Goal: Task Accomplishment & Management: Manage account settings

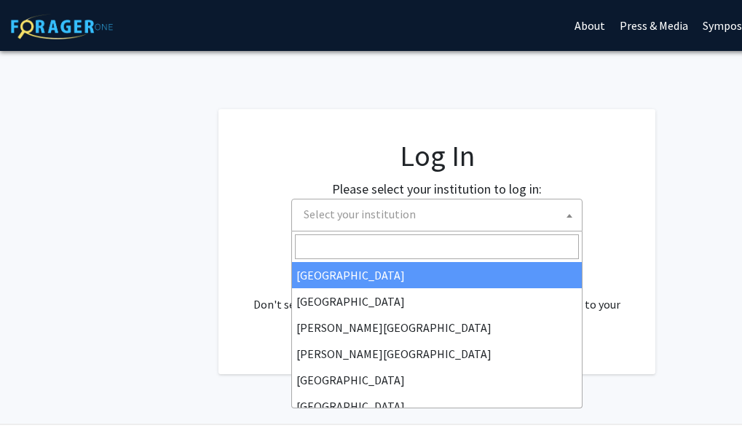
click at [335, 221] on span "Select your institution" at bounding box center [360, 214] width 112 height 15
select select "34"
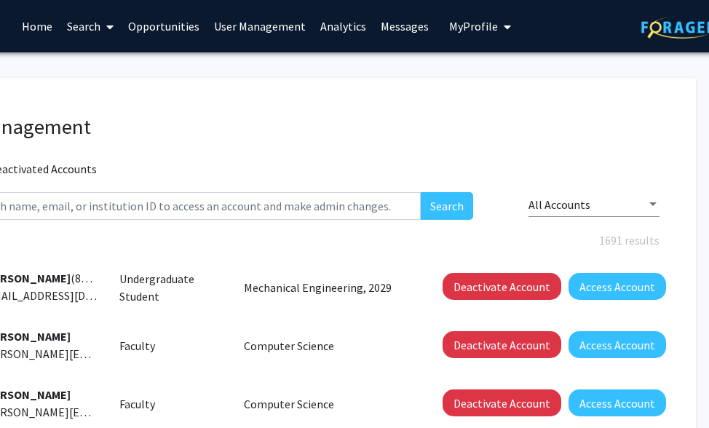
scroll to position [0, 142]
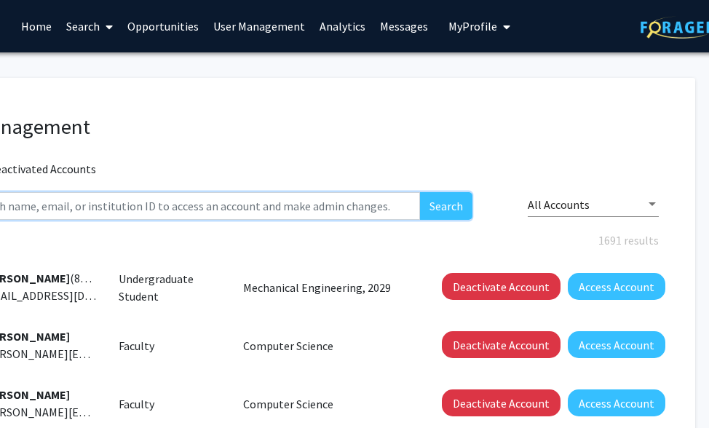
click at [289, 212] on input "text" at bounding box center [192, 206] width 457 height 28
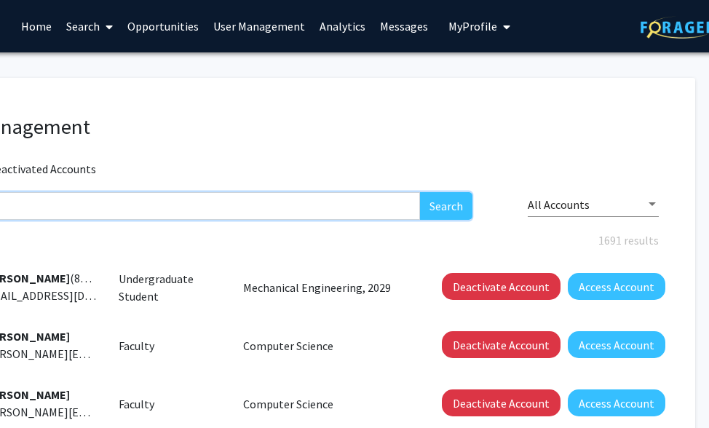
scroll to position [0, 119]
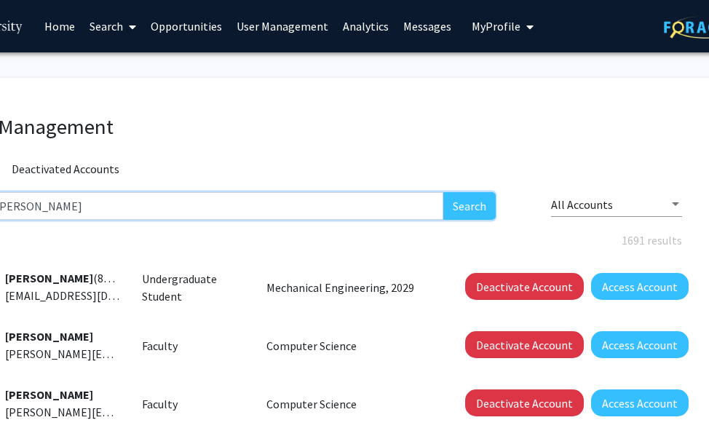
type input "[PERSON_NAME]"
click at [452, 206] on button "Search" at bounding box center [469, 206] width 52 height 28
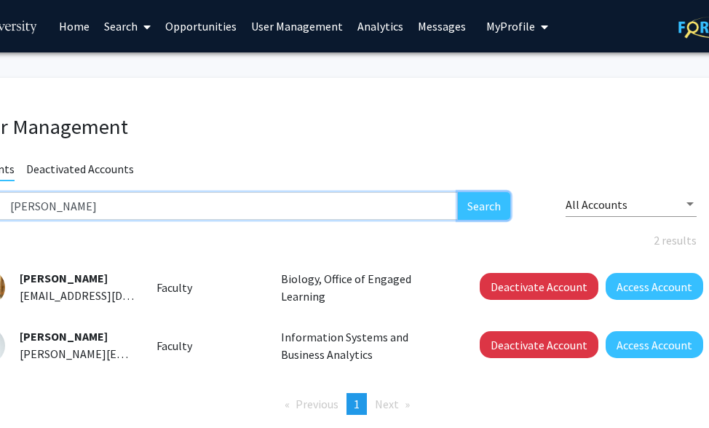
scroll to position [0, 165]
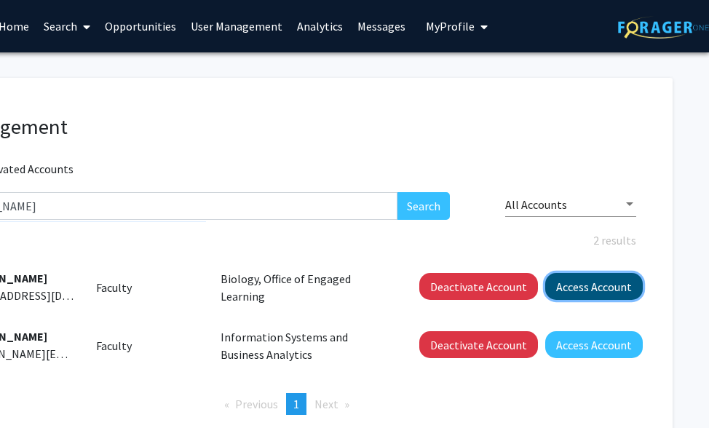
click at [587, 297] on button "Access Account" at bounding box center [594, 286] width 98 height 27
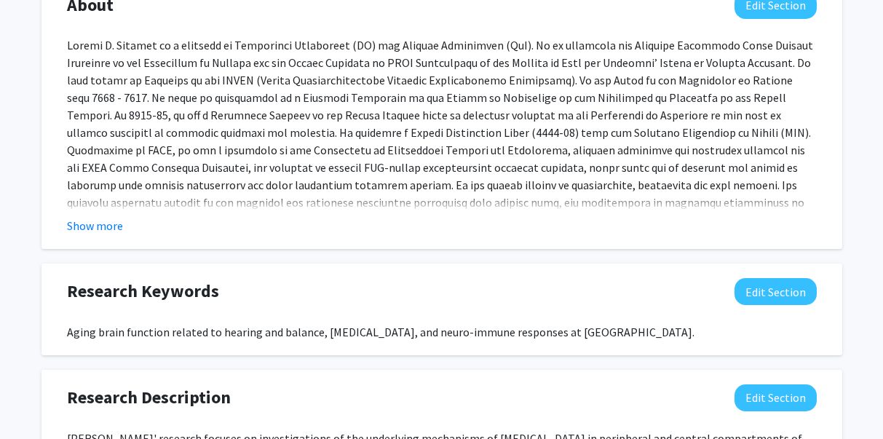
scroll to position [655, 0]
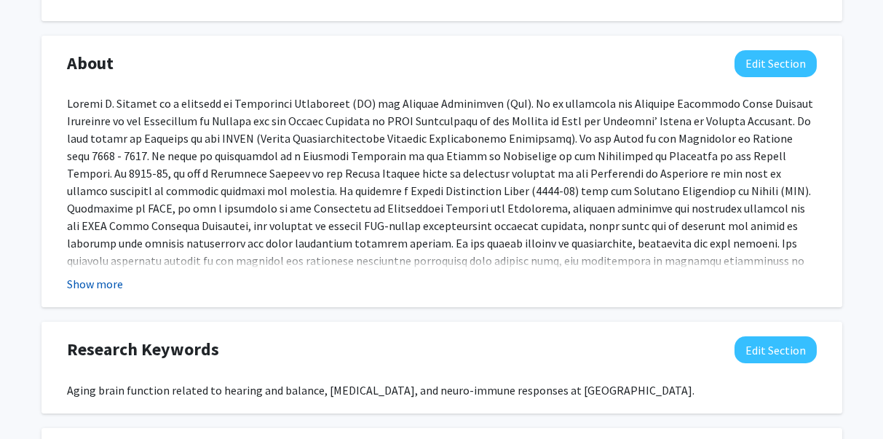
click at [113, 286] on button "Show more" at bounding box center [95, 283] width 56 height 17
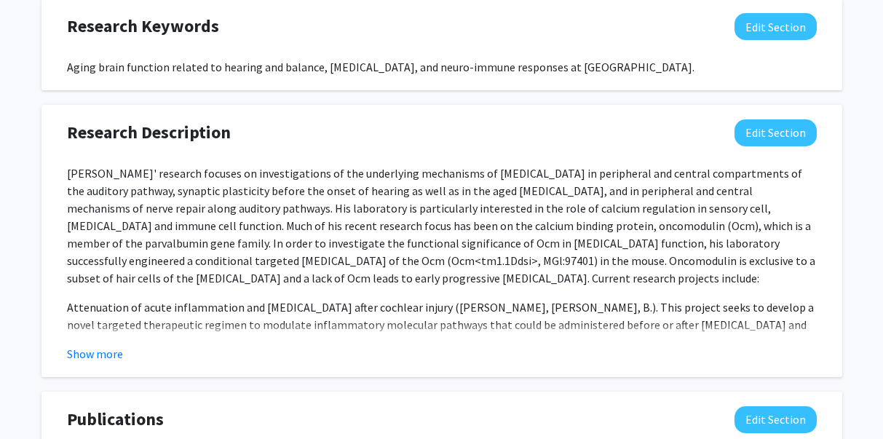
scroll to position [1092, 0]
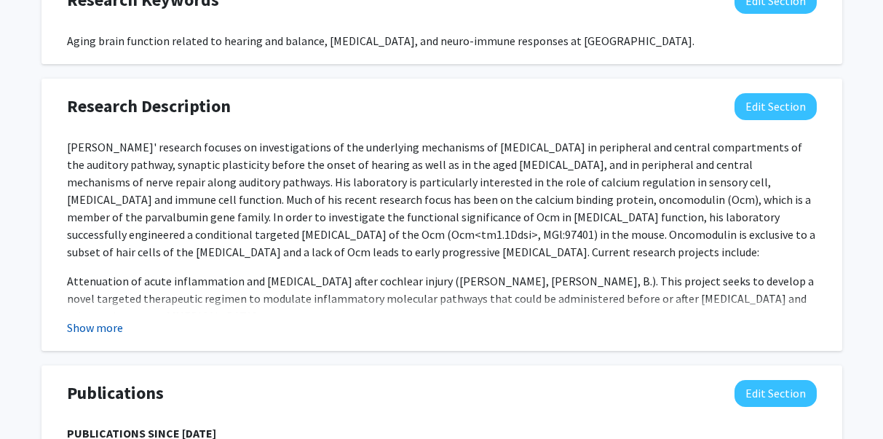
click at [117, 319] on button "Show more" at bounding box center [95, 327] width 56 height 17
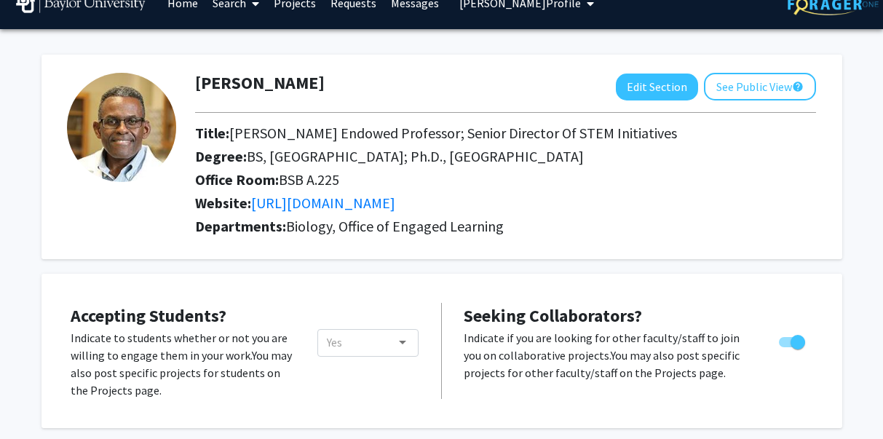
scroll to position [0, 0]
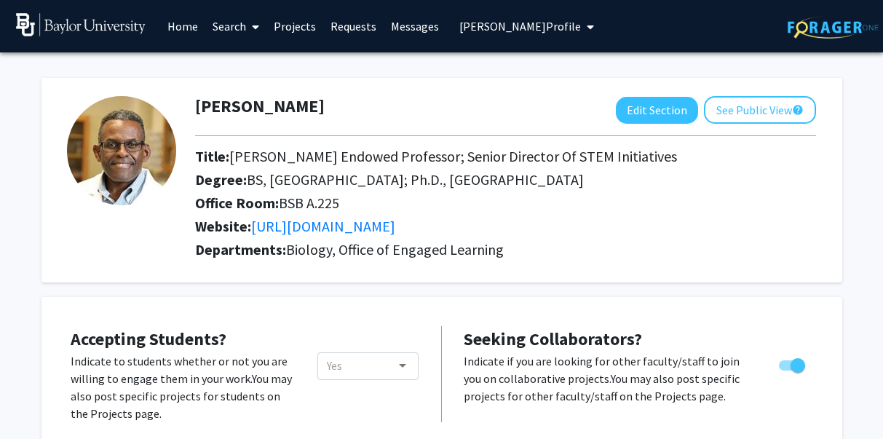
click at [295, 26] on link "Projects" at bounding box center [295, 26] width 57 height 51
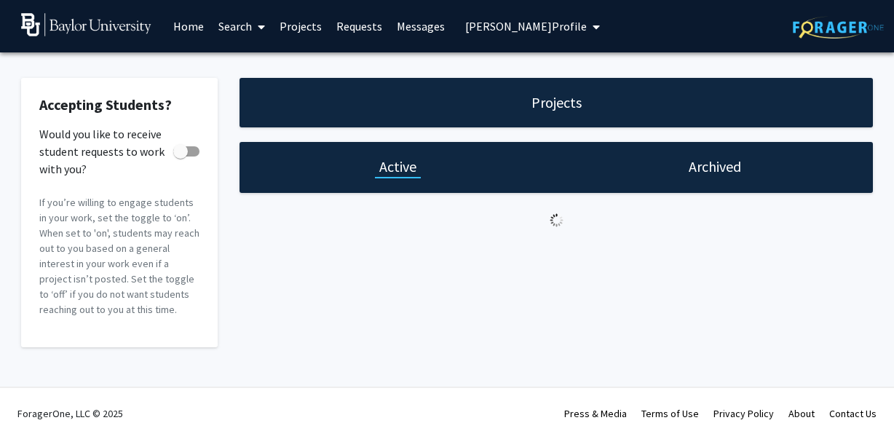
checkbox input "true"
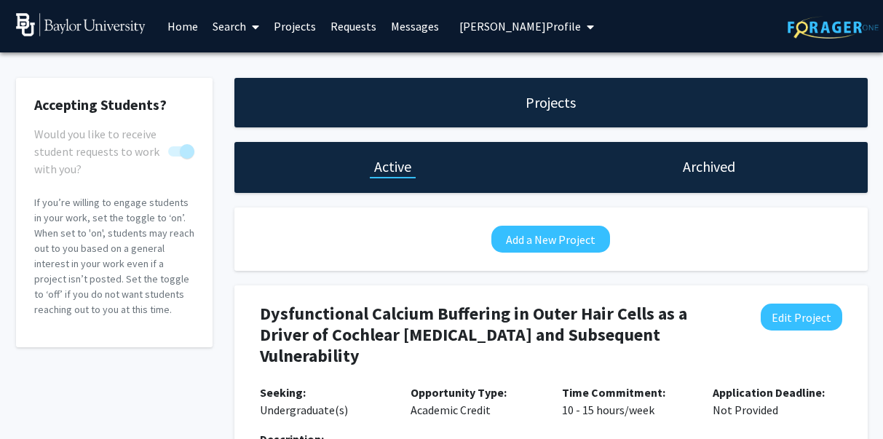
click at [502, 24] on span "[PERSON_NAME] Profile" at bounding box center [521, 26] width 122 height 15
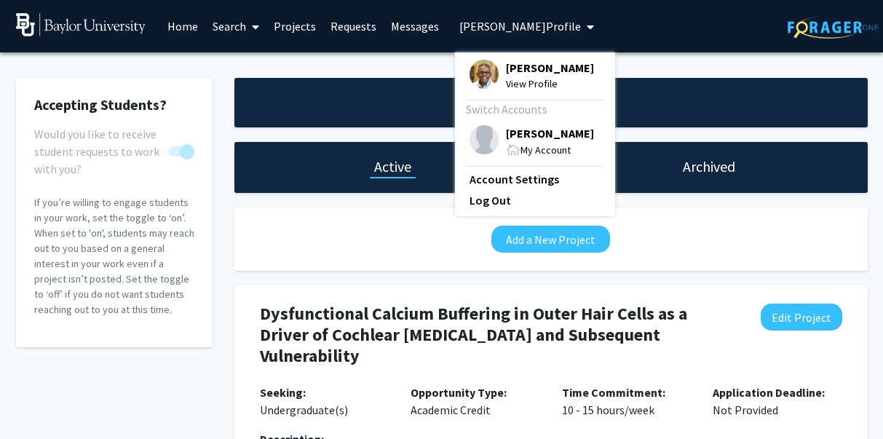
click at [515, 68] on span "[PERSON_NAME]" at bounding box center [550, 68] width 88 height 16
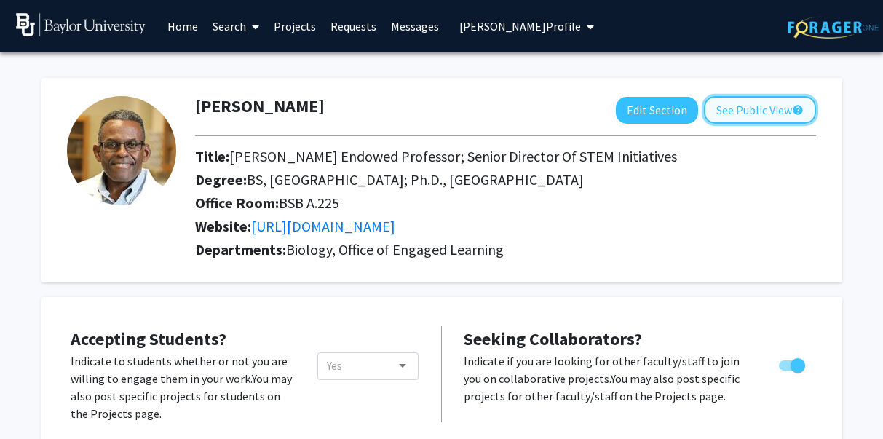
click at [741, 103] on button "See Public View help" at bounding box center [760, 110] width 112 height 28
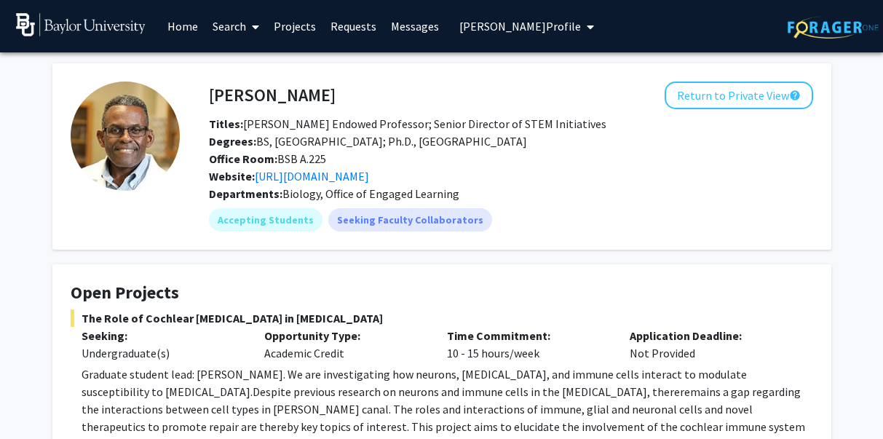
click at [286, 30] on link "Projects" at bounding box center [295, 26] width 57 height 51
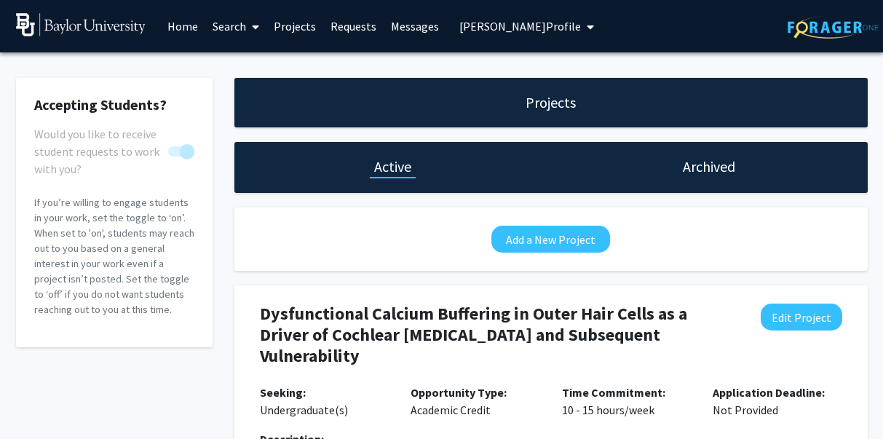
click at [490, 22] on span "[PERSON_NAME] Profile" at bounding box center [521, 26] width 122 height 15
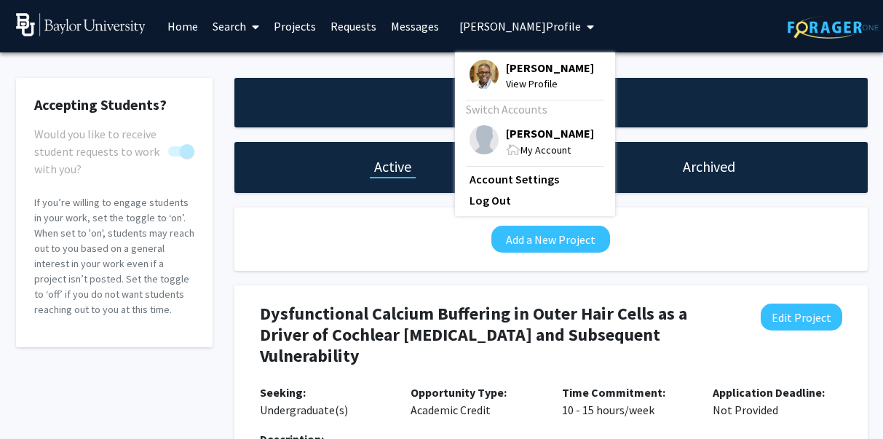
click at [506, 78] on span "View Profile" at bounding box center [550, 84] width 88 height 16
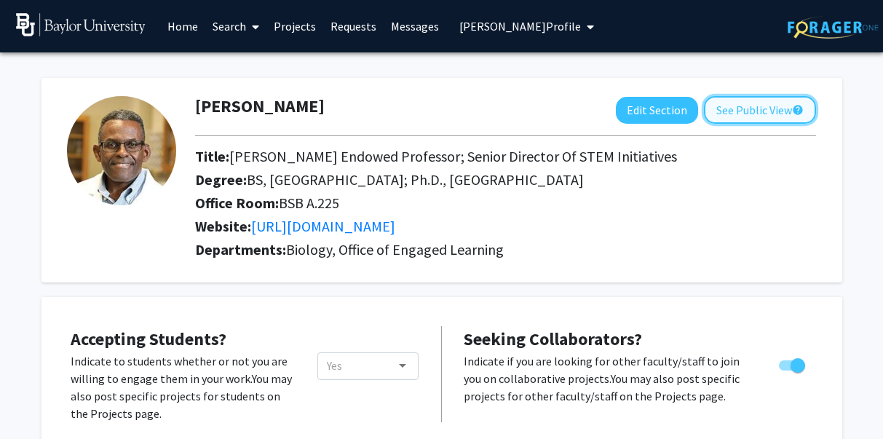
click at [730, 106] on button "See Public View help" at bounding box center [760, 110] width 112 height 28
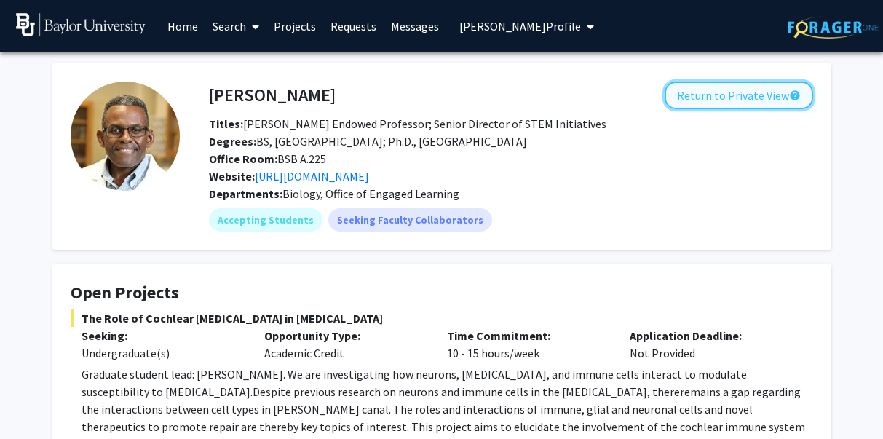
click at [720, 103] on button "Return to Private View help" at bounding box center [739, 96] width 149 height 28
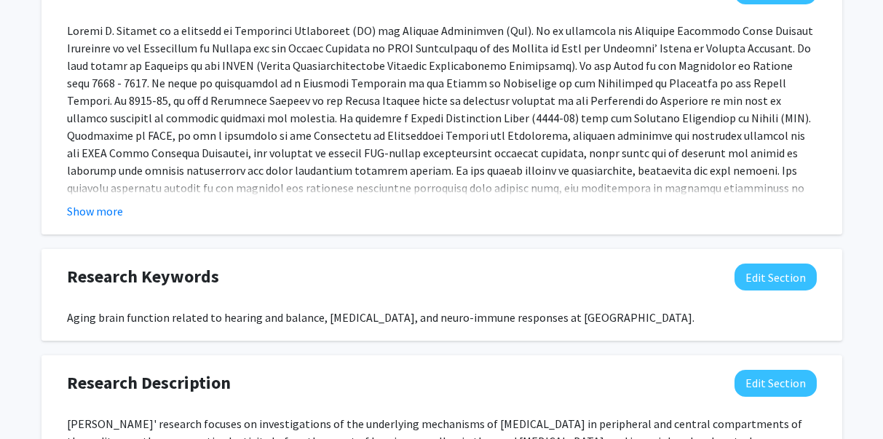
scroll to position [801, 0]
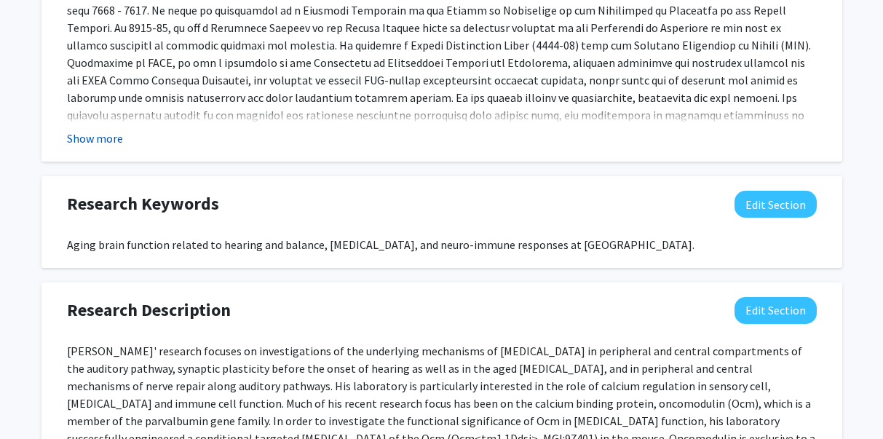
click at [106, 141] on button "Show more" at bounding box center [95, 138] width 56 height 17
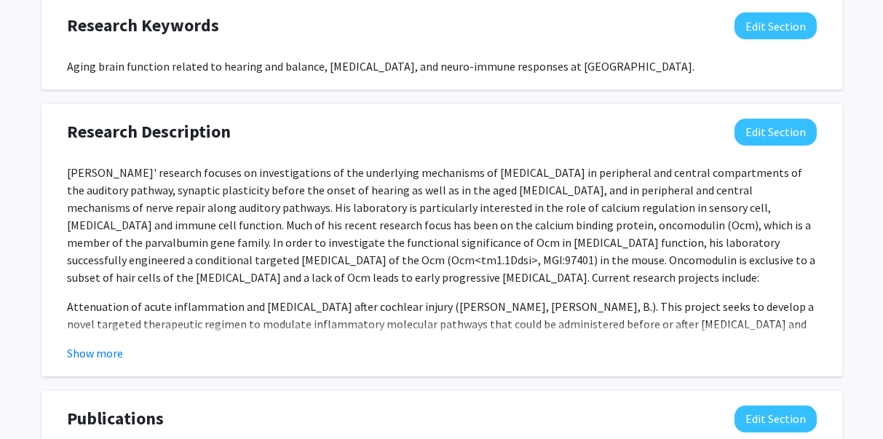
scroll to position [1092, 0]
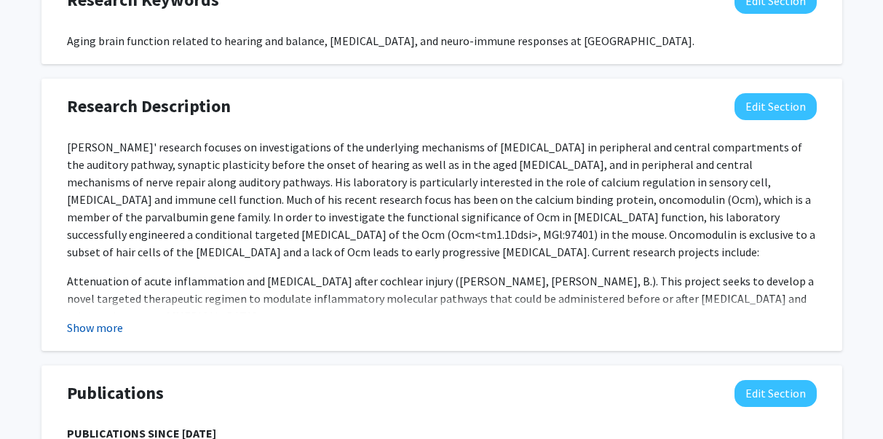
click at [117, 319] on button "Show more" at bounding box center [95, 327] width 56 height 17
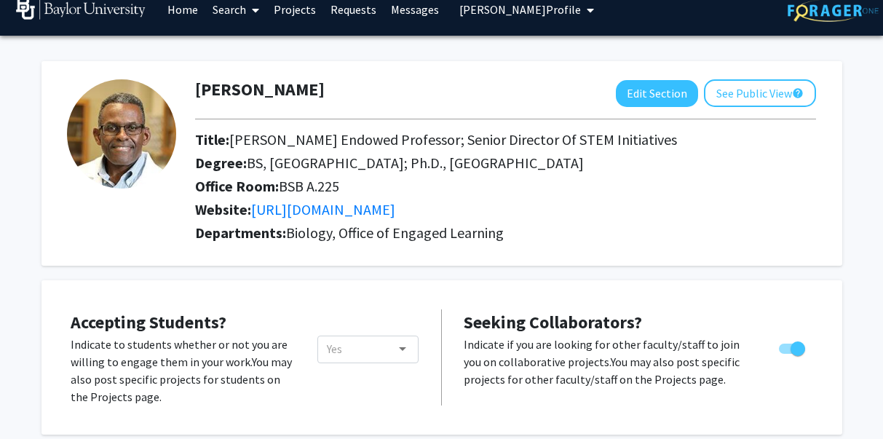
scroll to position [0, 0]
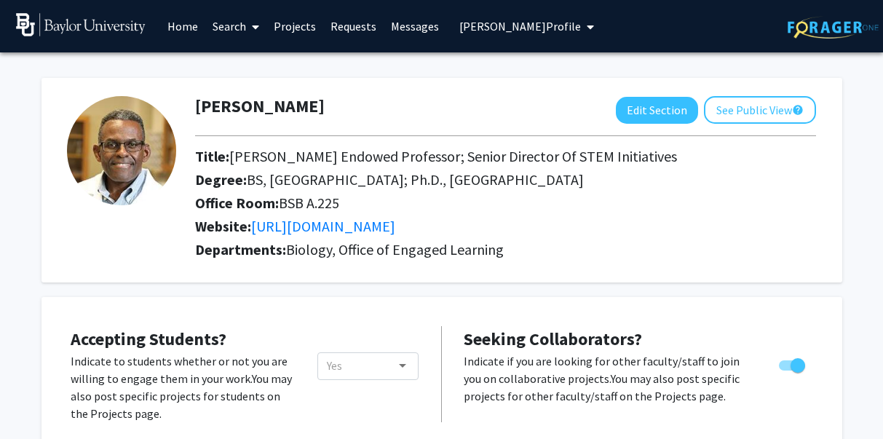
click at [505, 28] on span "[PERSON_NAME] Profile" at bounding box center [521, 26] width 122 height 15
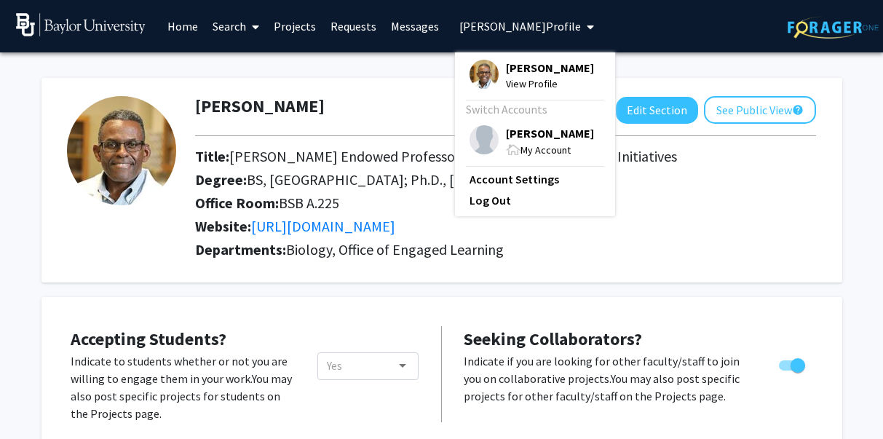
click at [506, 133] on span "[PERSON_NAME]" at bounding box center [550, 133] width 88 height 16
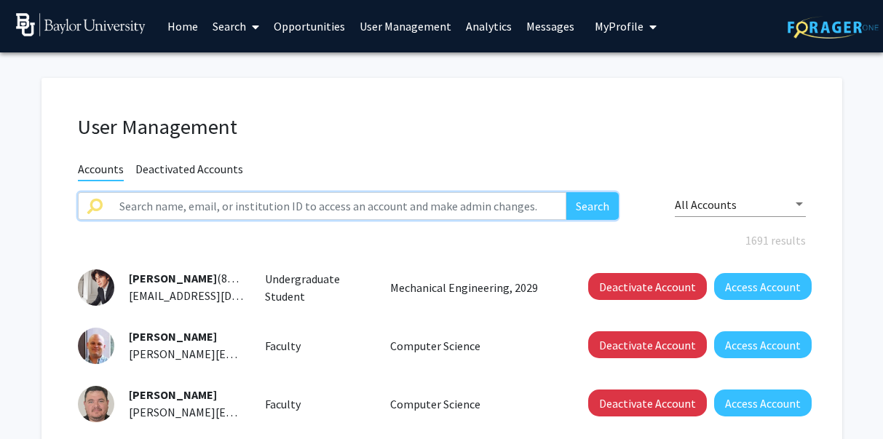
click at [169, 205] on input "text" at bounding box center [339, 206] width 457 height 28
type input "[PERSON_NAME]"
click at [567, 192] on button "Search" at bounding box center [593, 206] width 52 height 28
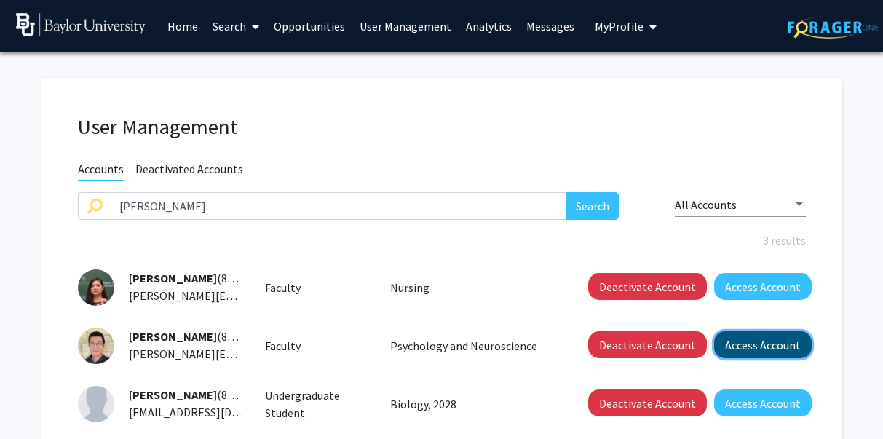
click at [741, 342] on button "Access Account" at bounding box center [763, 344] width 98 height 27
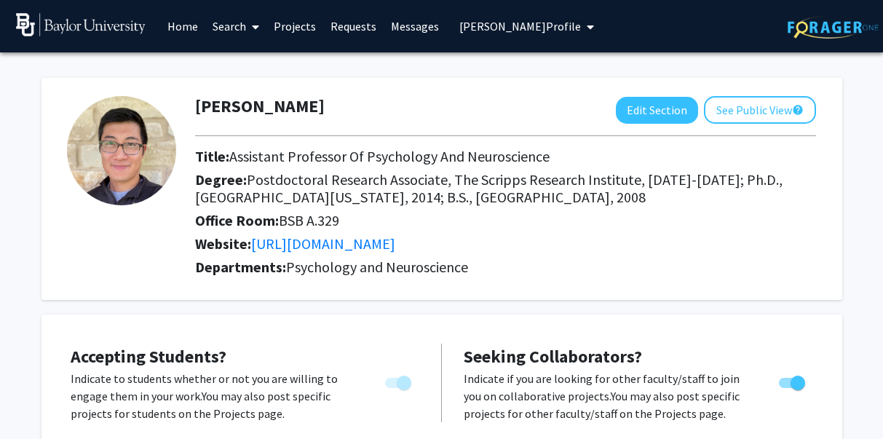
click at [585, 20] on span "My profile dropdown to access profile and logout" at bounding box center [587, 26] width 13 height 51
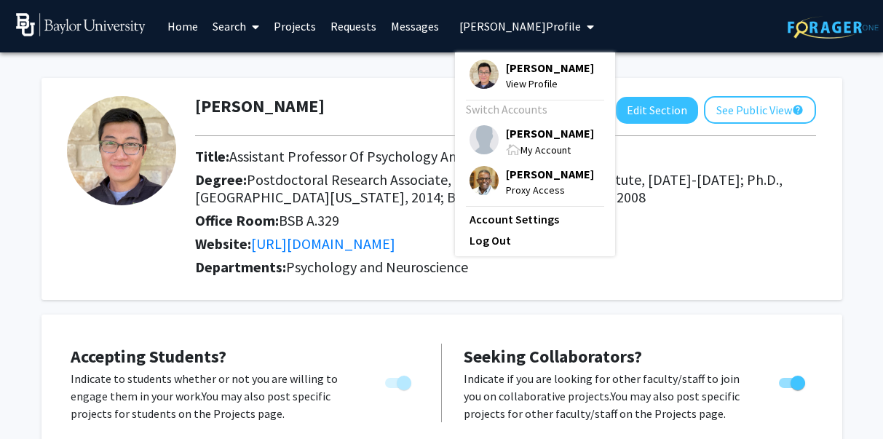
click at [535, 140] on span "[PERSON_NAME]" at bounding box center [550, 133] width 88 height 16
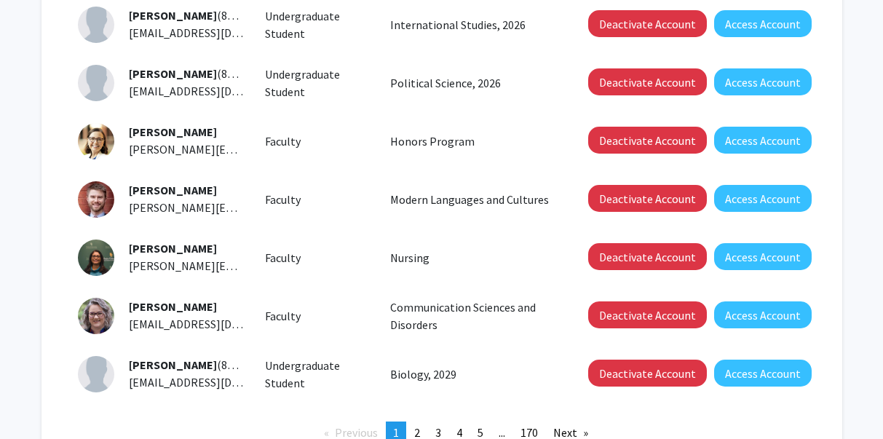
scroll to position [437, 0]
